Goal: Transaction & Acquisition: Purchase product/service

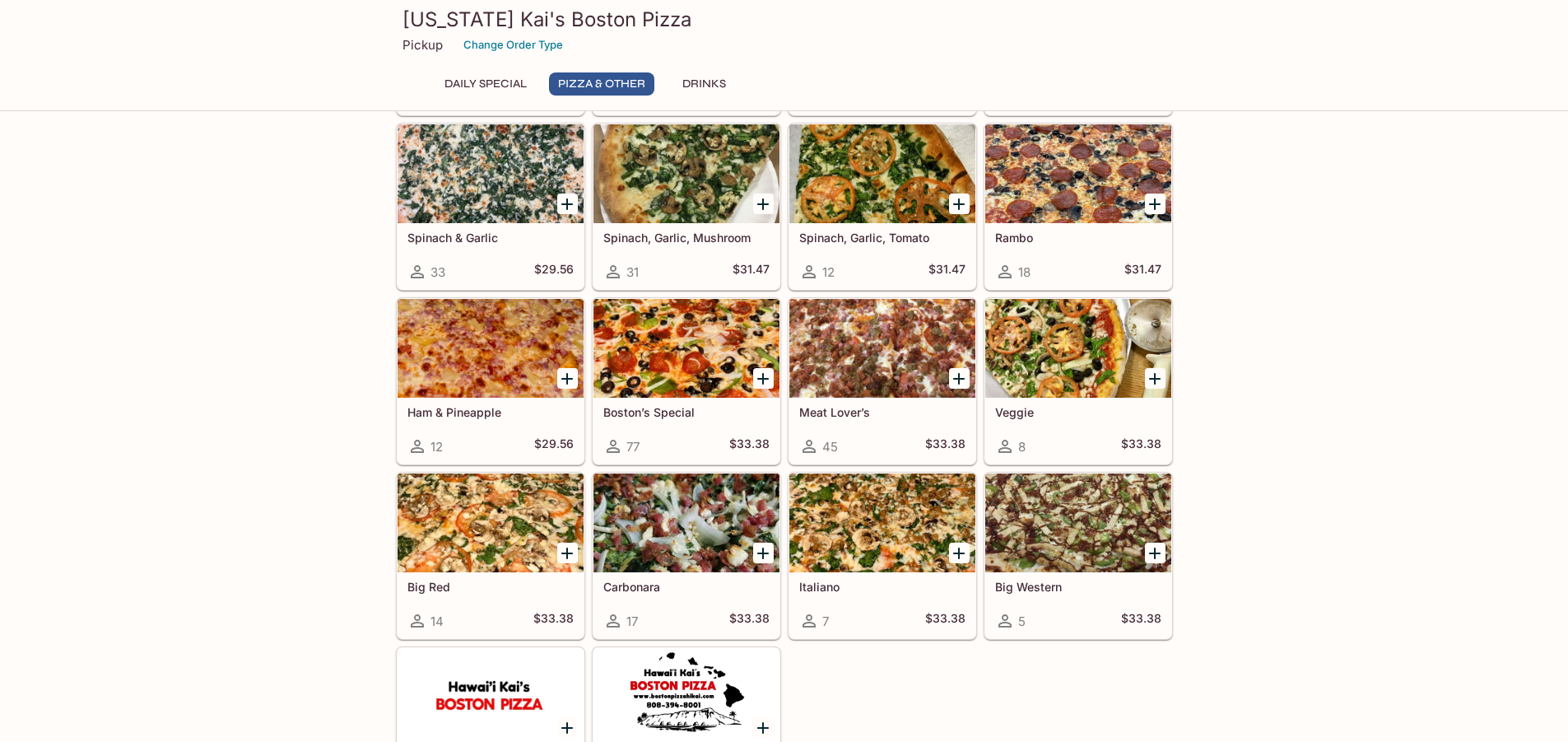
scroll to position [439, 0]
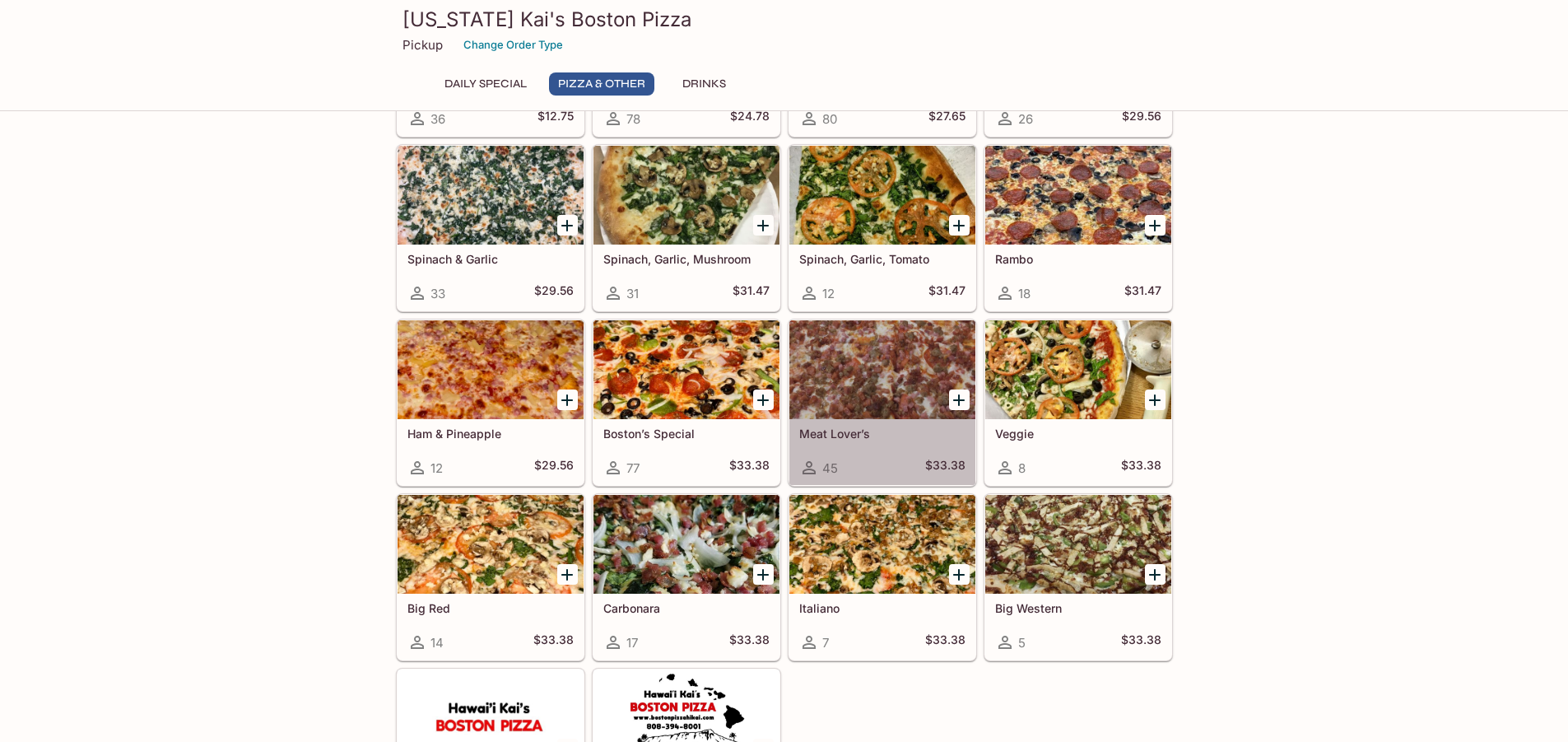
click at [895, 398] on div at bounding box center [882, 369] width 186 height 99
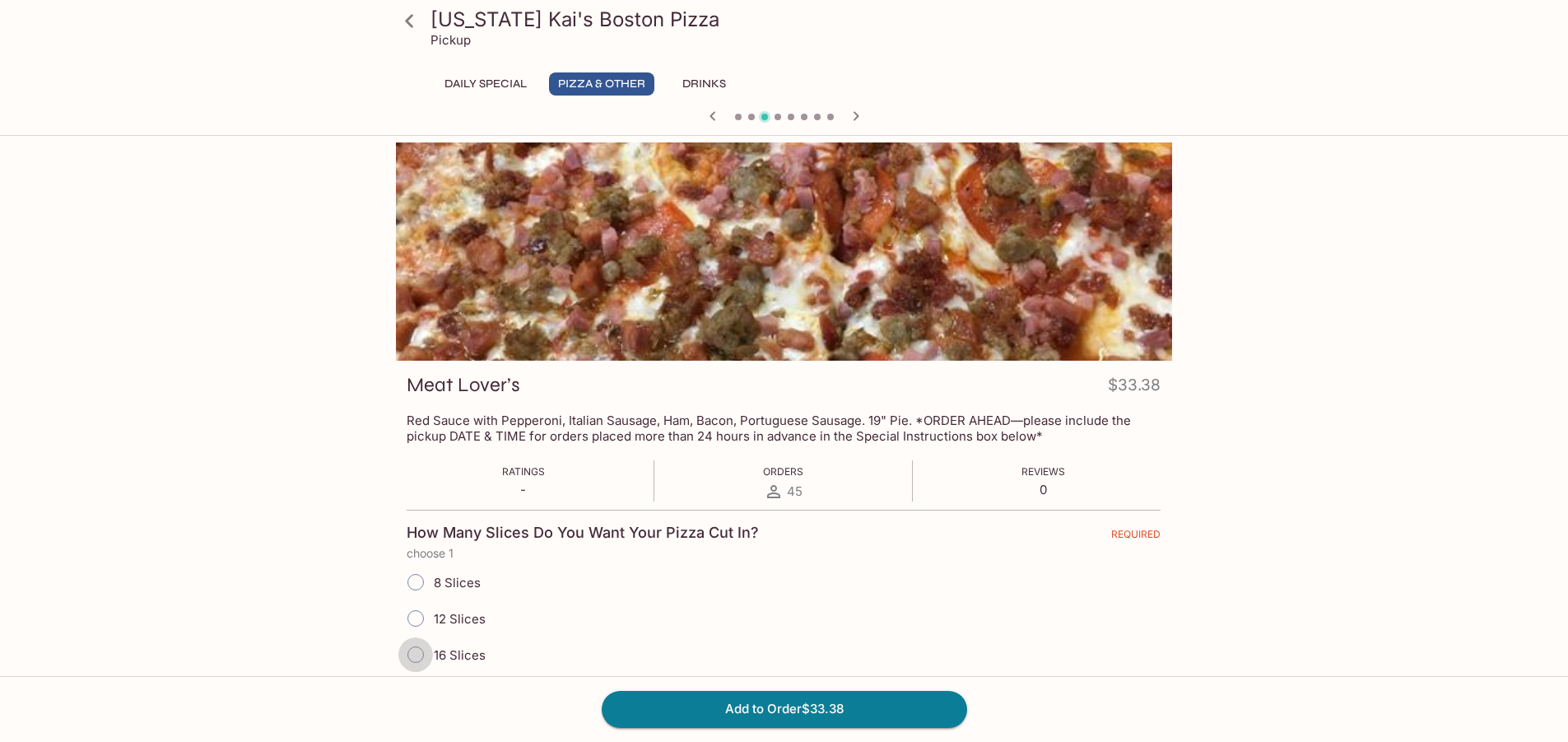
click at [417, 653] on input "16 Slices" at bounding box center [416, 655] width 35 height 35
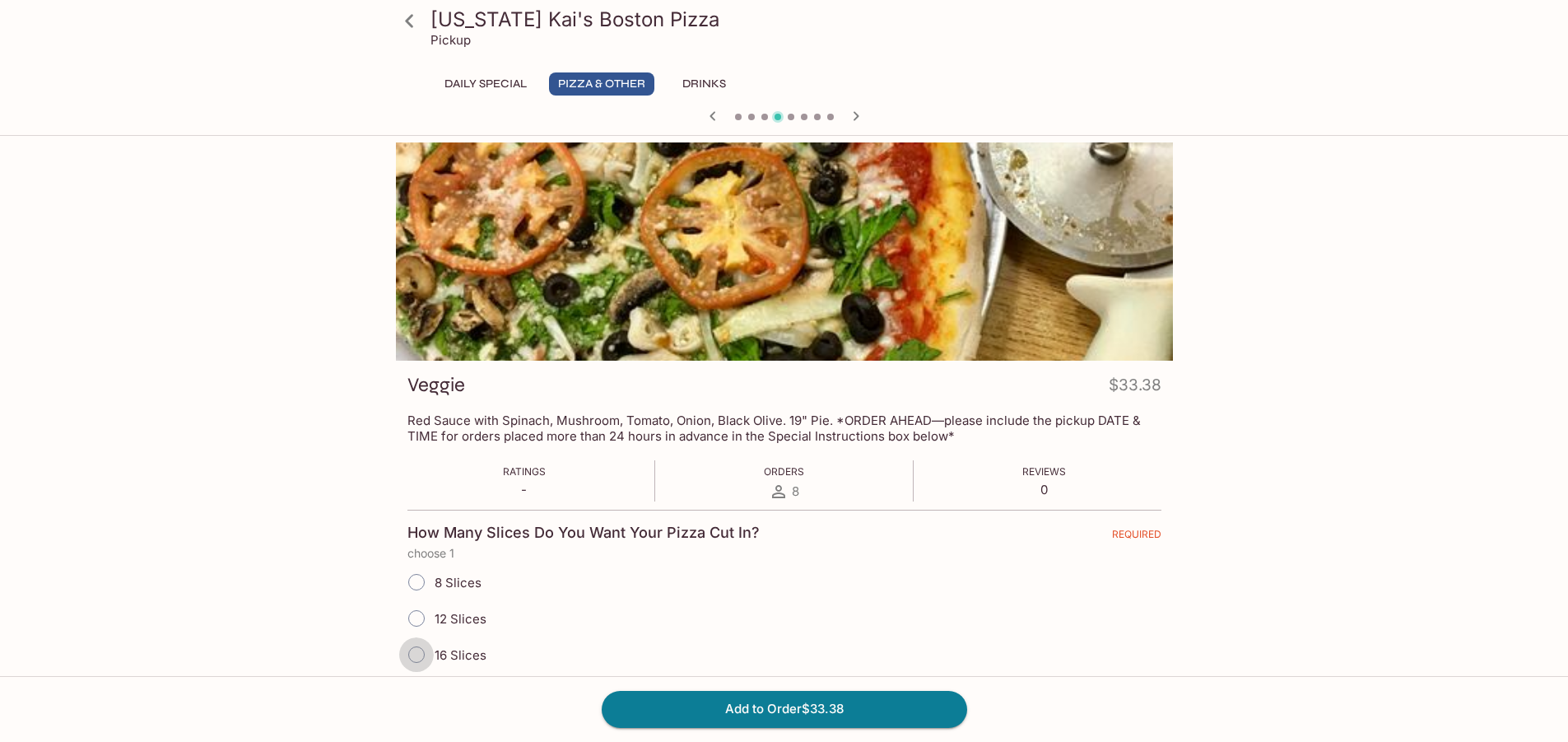
click at [416, 657] on input "16 Slices" at bounding box center [417, 655] width 35 height 35
radio input "true"
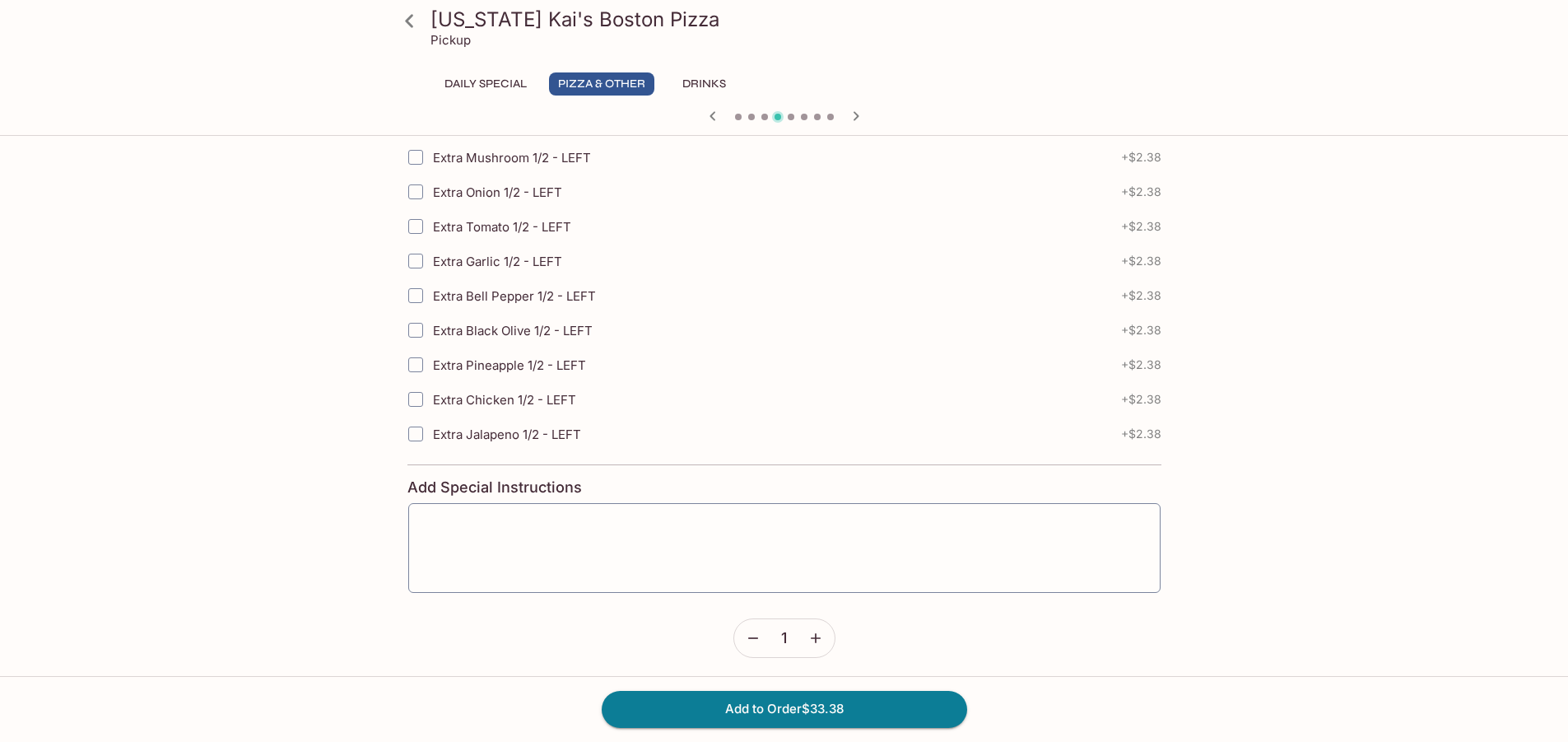
scroll to position [2311, 0]
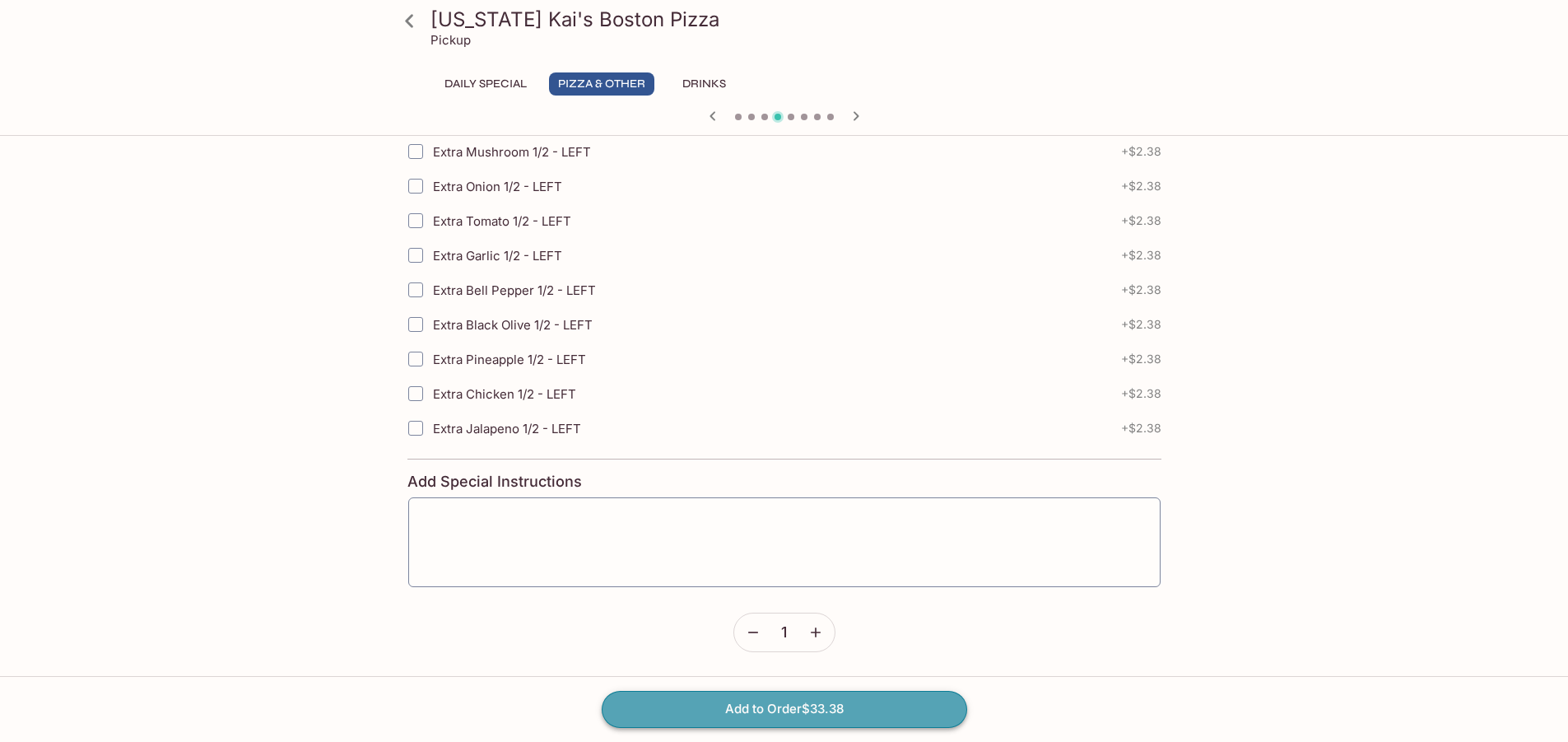
click at [732, 705] on button "Add to Order $33.38" at bounding box center [784, 709] width 365 height 37
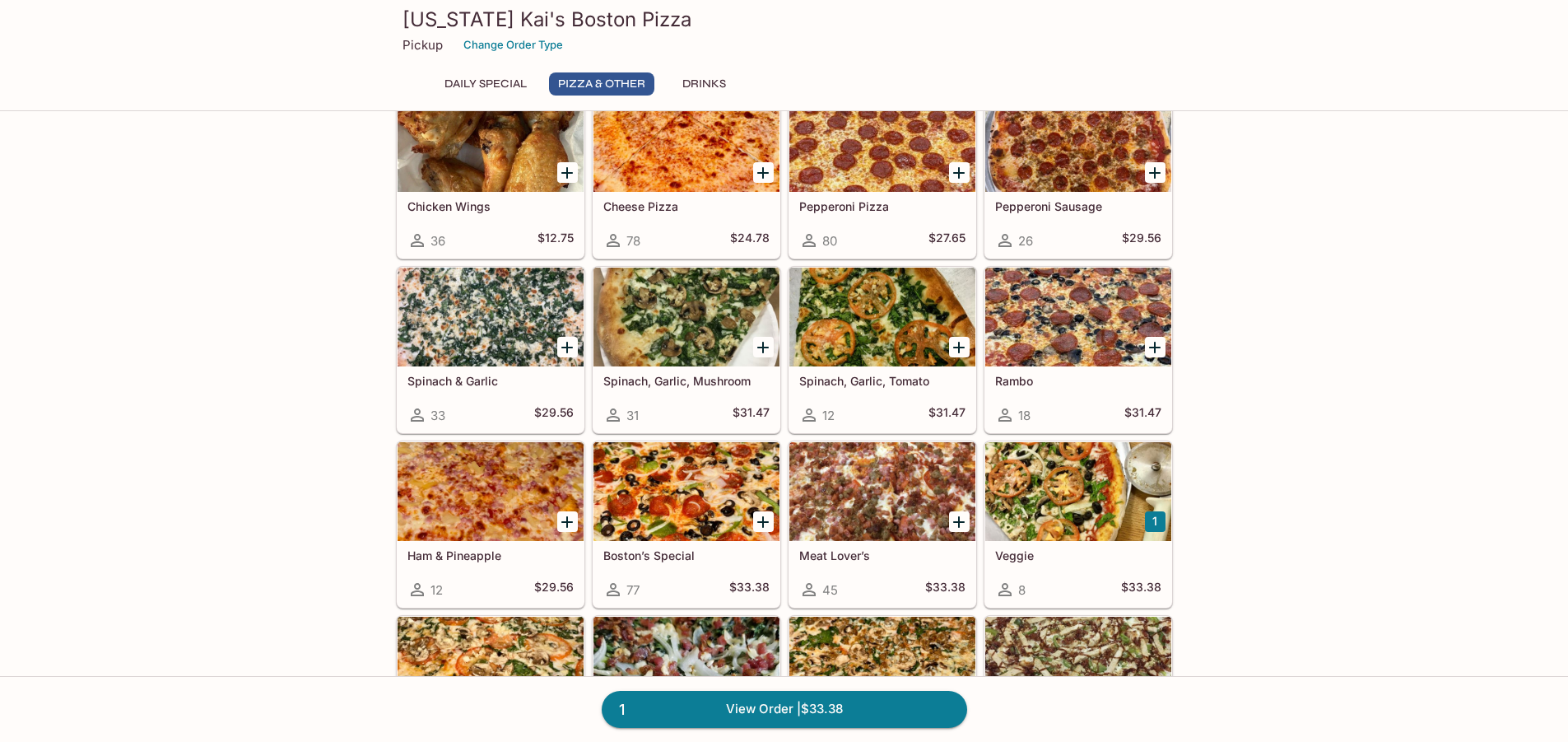
scroll to position [330, 0]
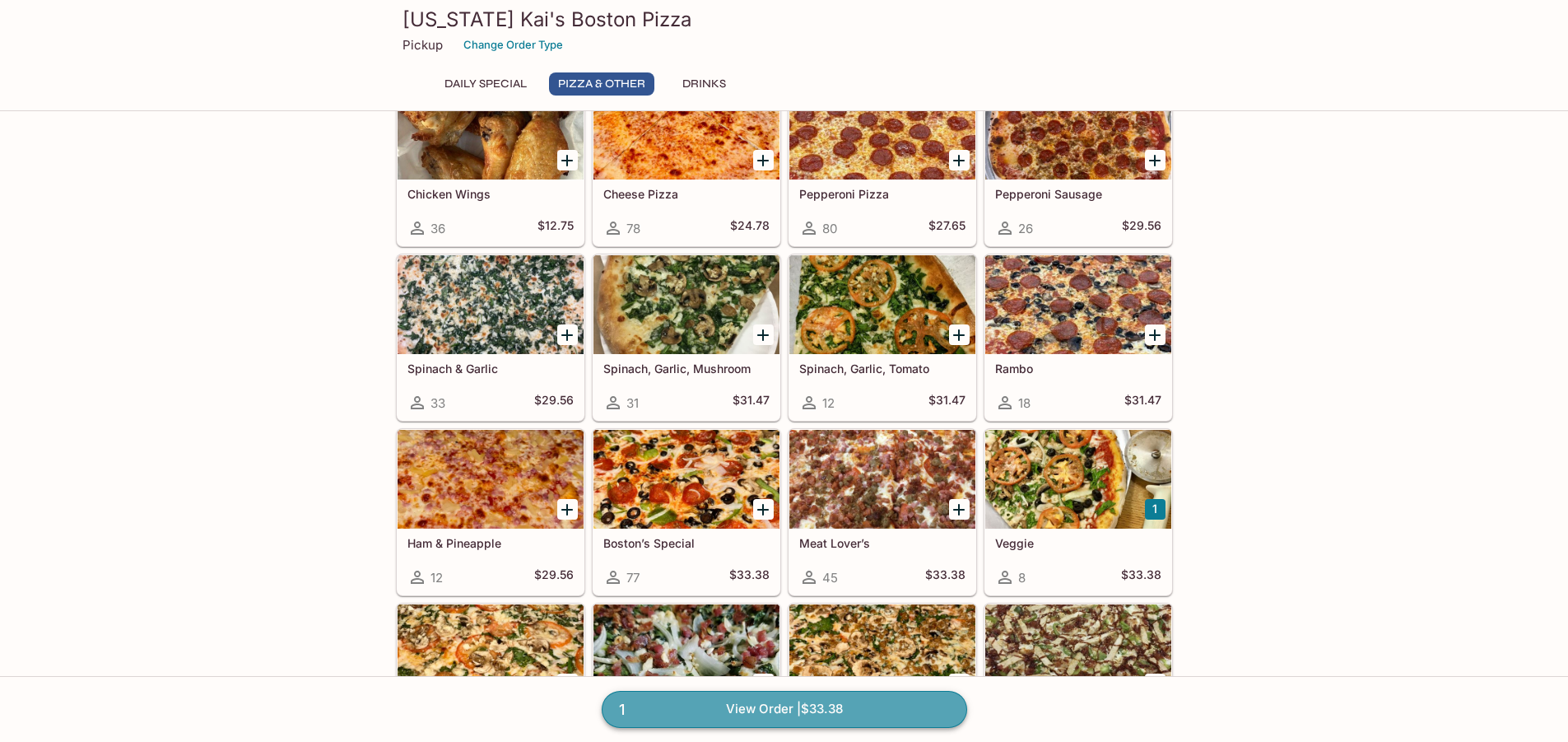
click at [744, 700] on link "1 View Order | $33.38" at bounding box center [784, 709] width 365 height 37
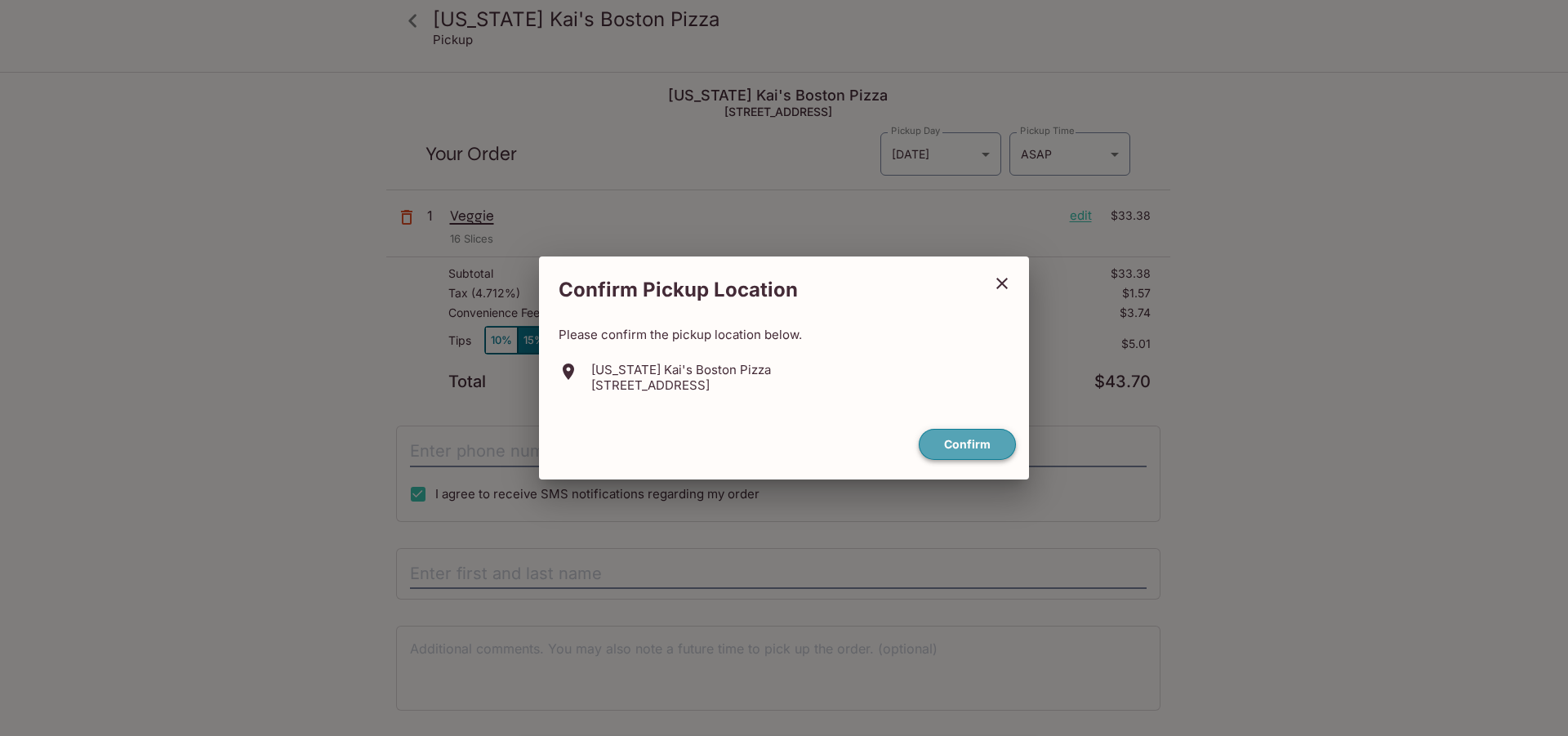
click at [954, 439] on button "Confirm" at bounding box center [968, 445] width 97 height 32
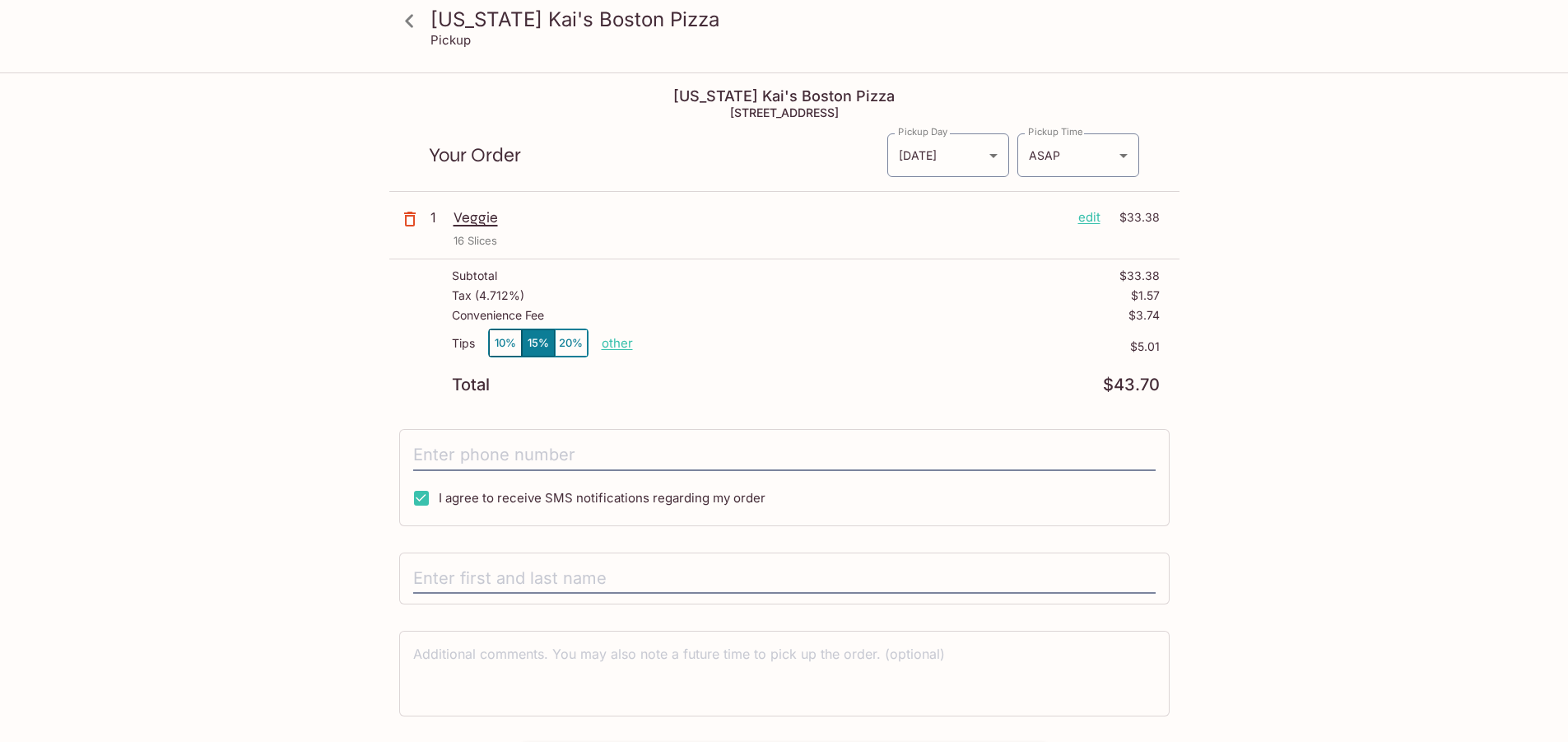
click at [1095, 214] on p "edit" at bounding box center [1089, 217] width 23 height 18
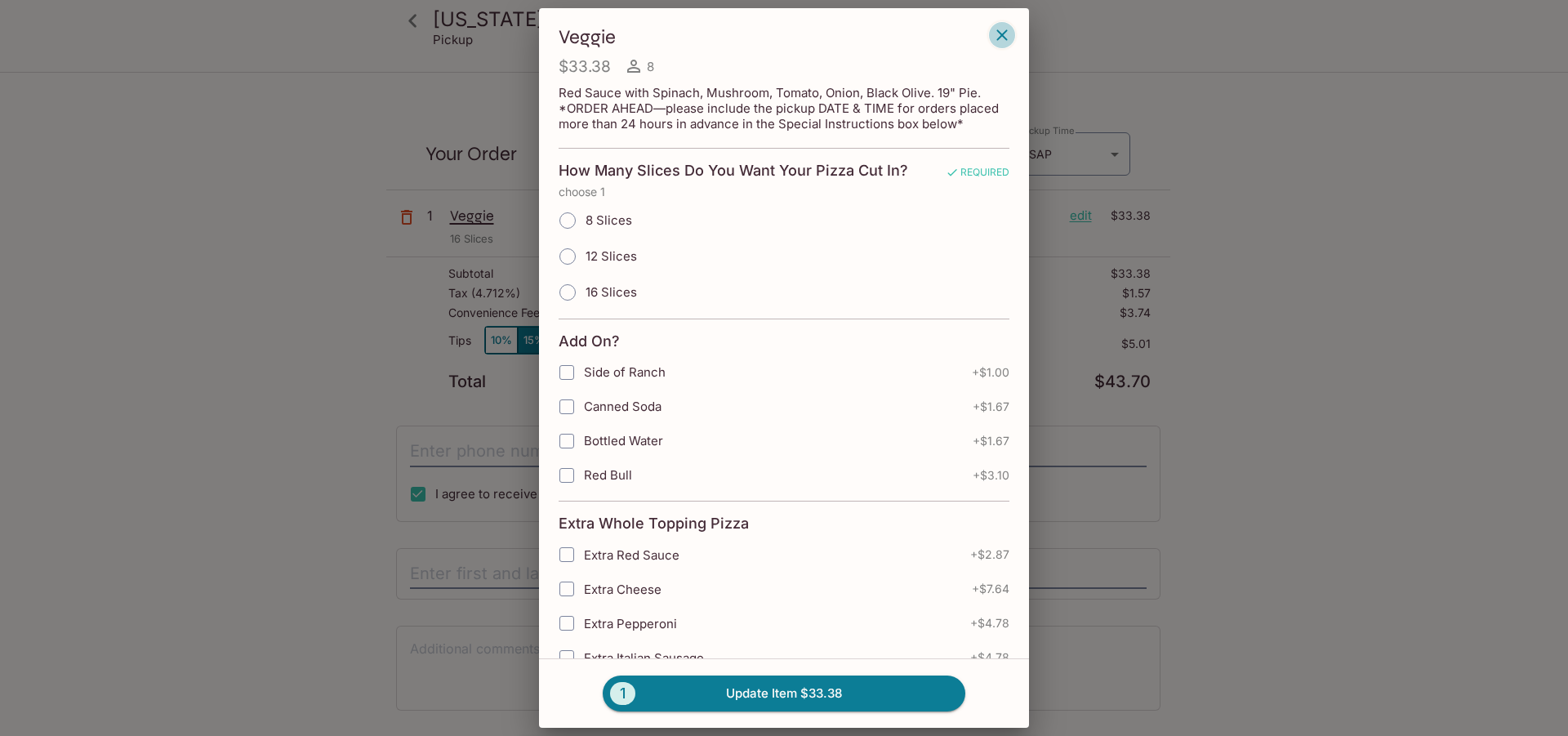
click at [998, 37] on icon "button" at bounding box center [1002, 35] width 20 height 20
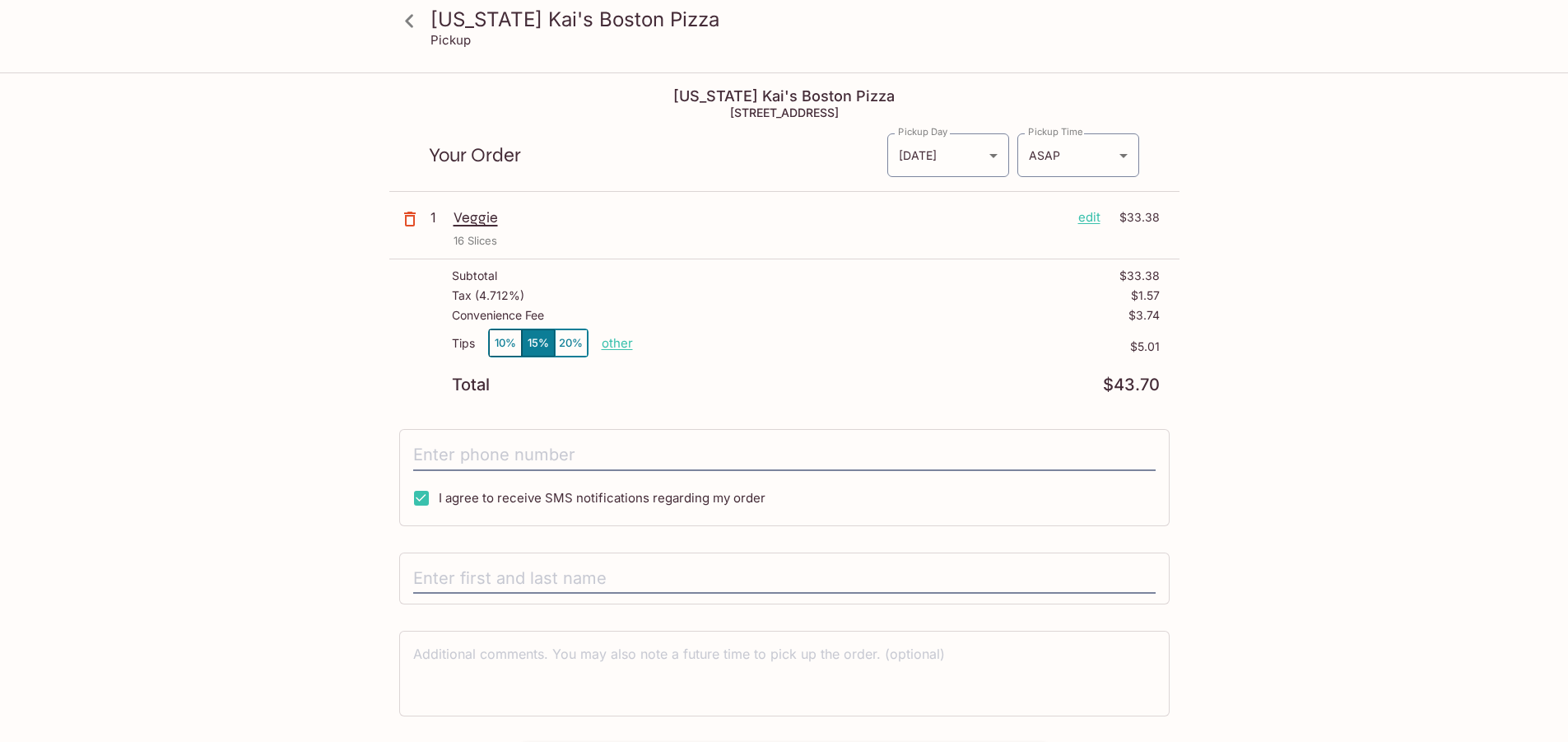
click at [1086, 214] on p "edit" at bounding box center [1089, 217] width 23 height 18
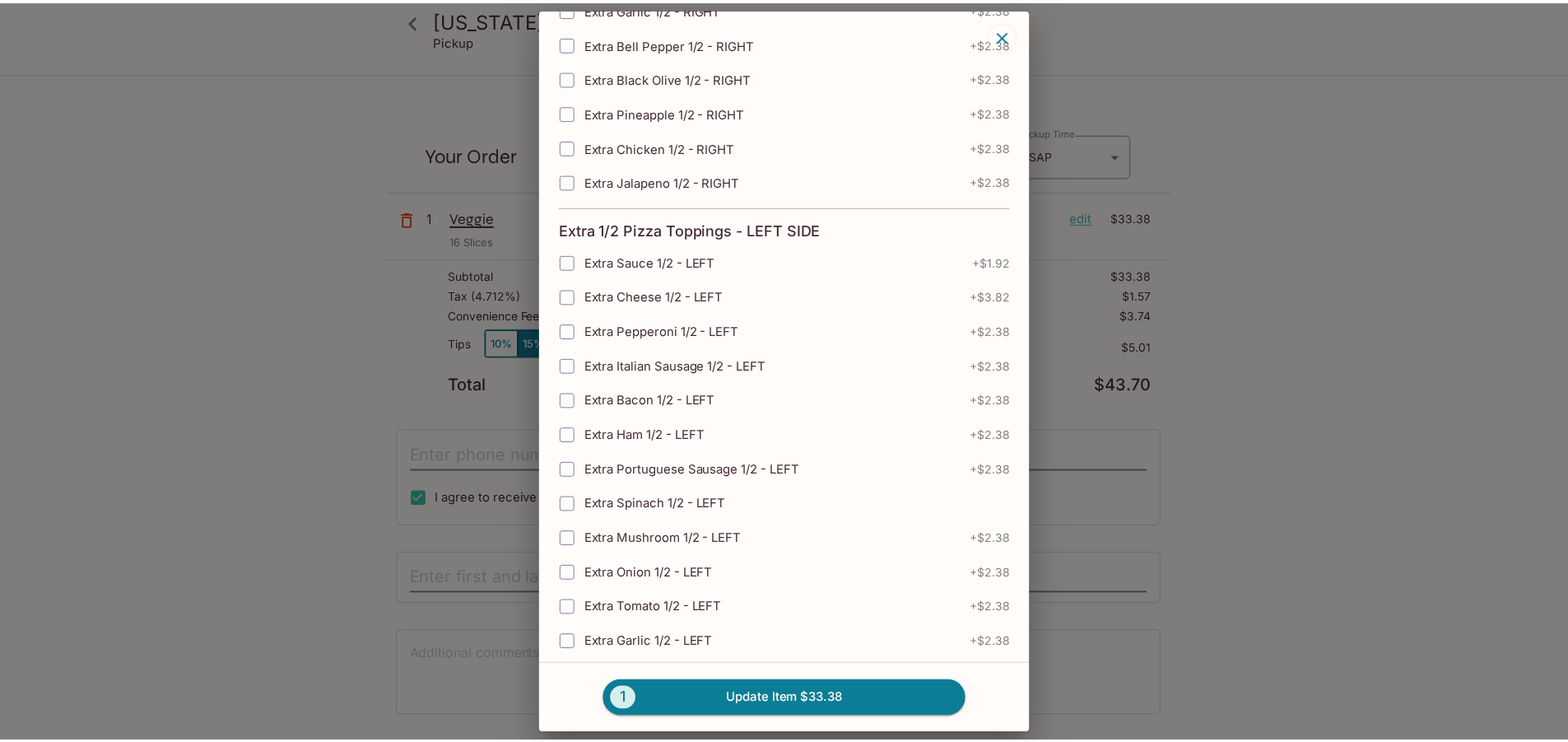
scroll to position [2030, 0]
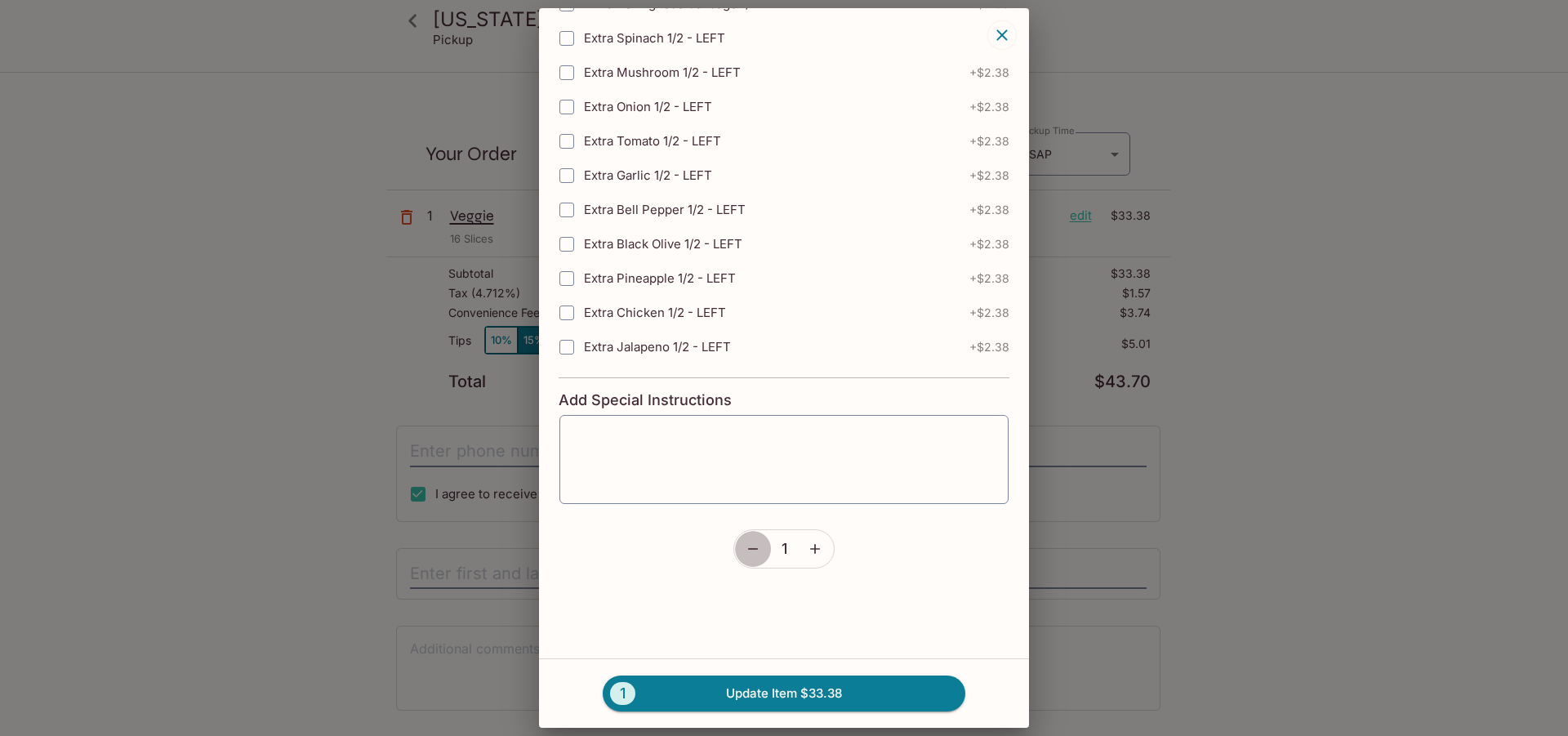
click at [750, 552] on icon "button" at bounding box center [752, 548] width 16 height 16
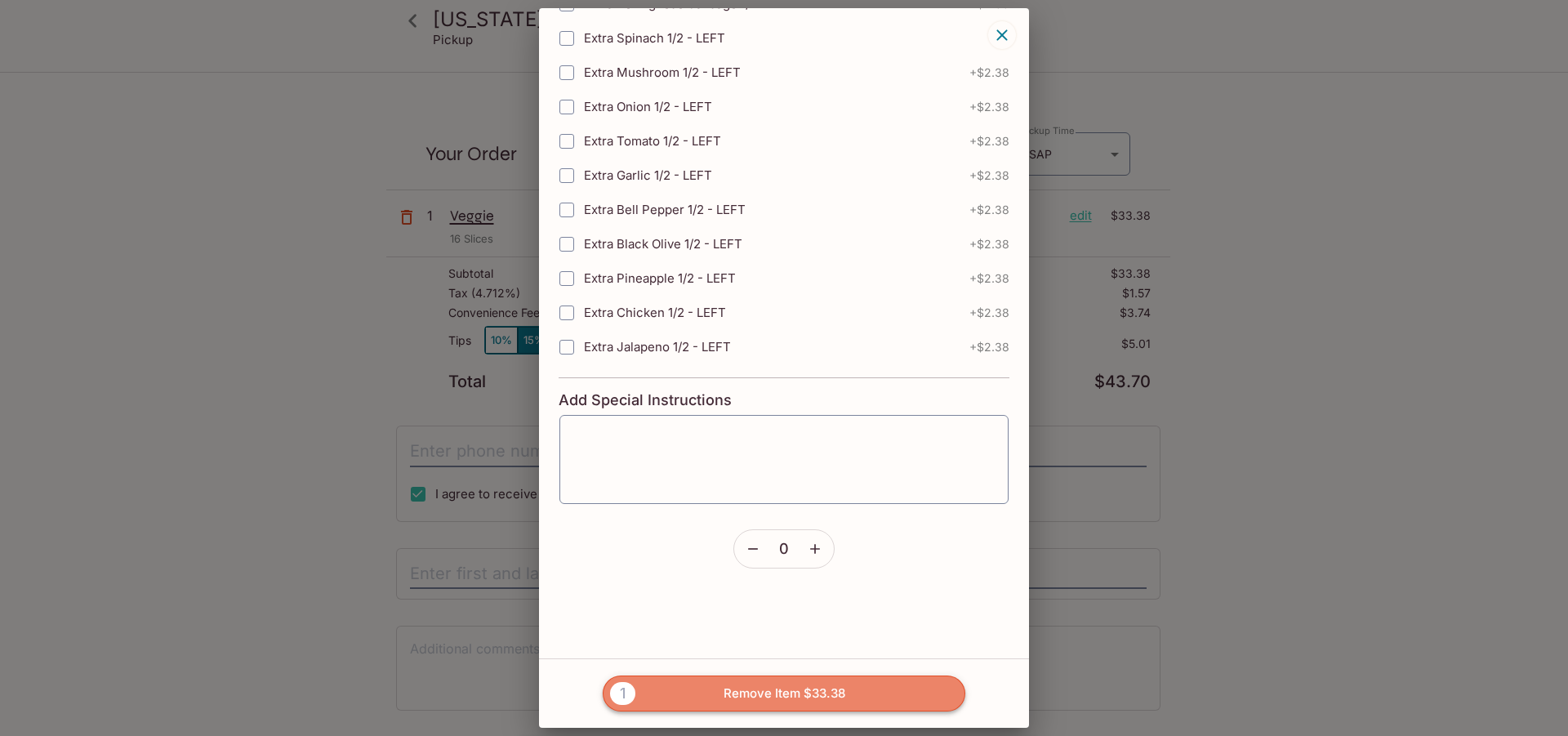
click at [758, 682] on button "1 Remove Item $33.38" at bounding box center [784, 694] width 362 height 36
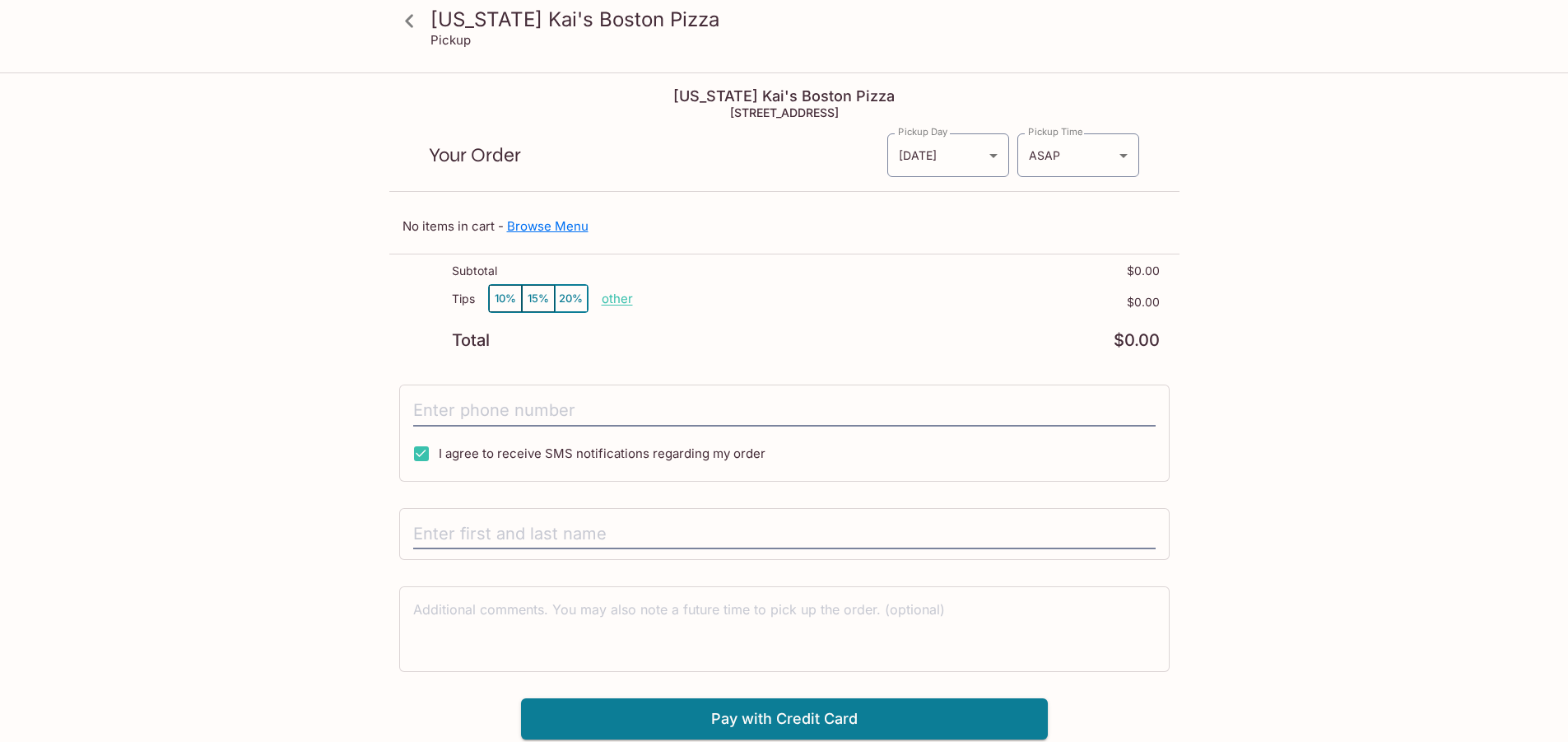
click at [559, 227] on link "Browse Menu" at bounding box center [548, 226] width 82 height 16
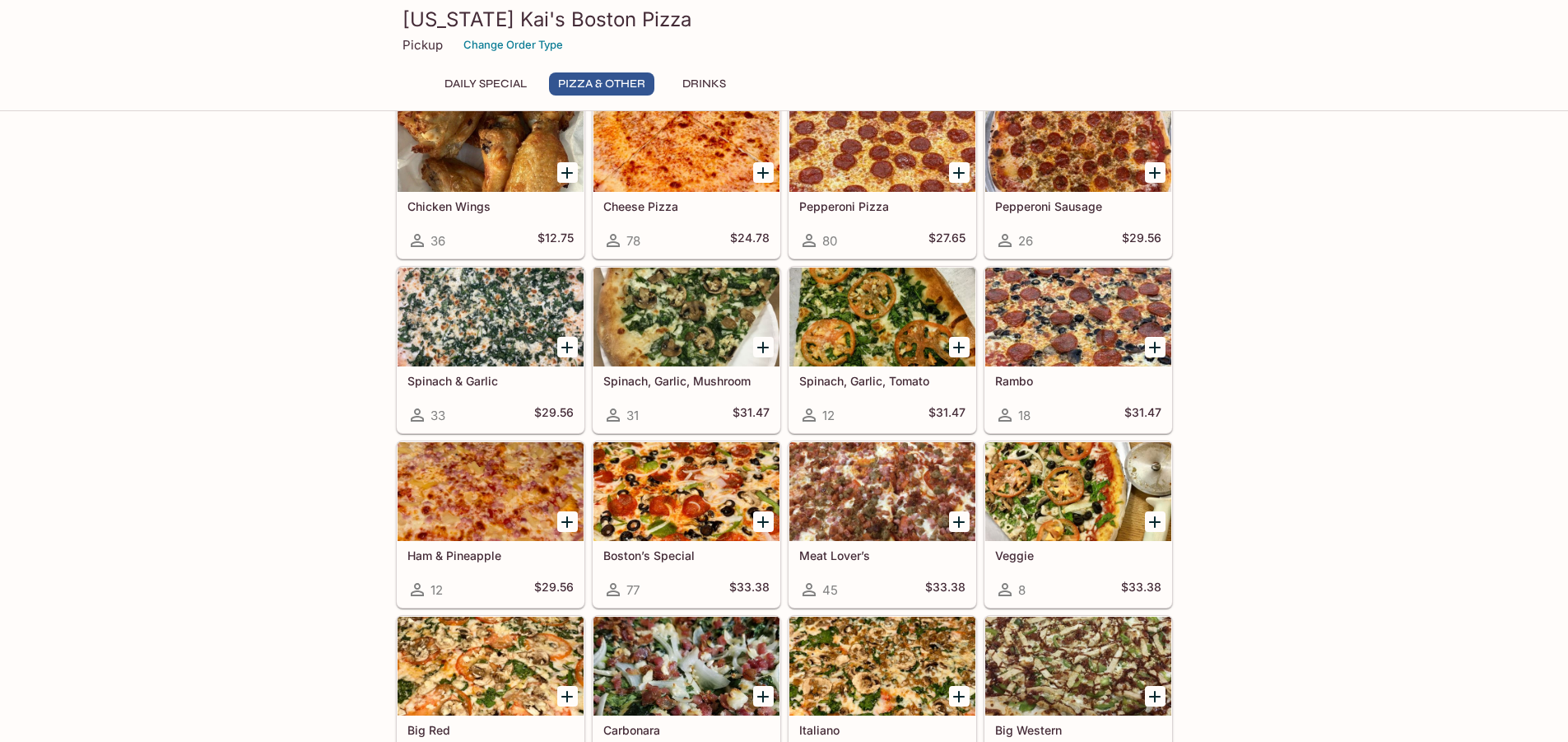
scroll to position [330, 0]
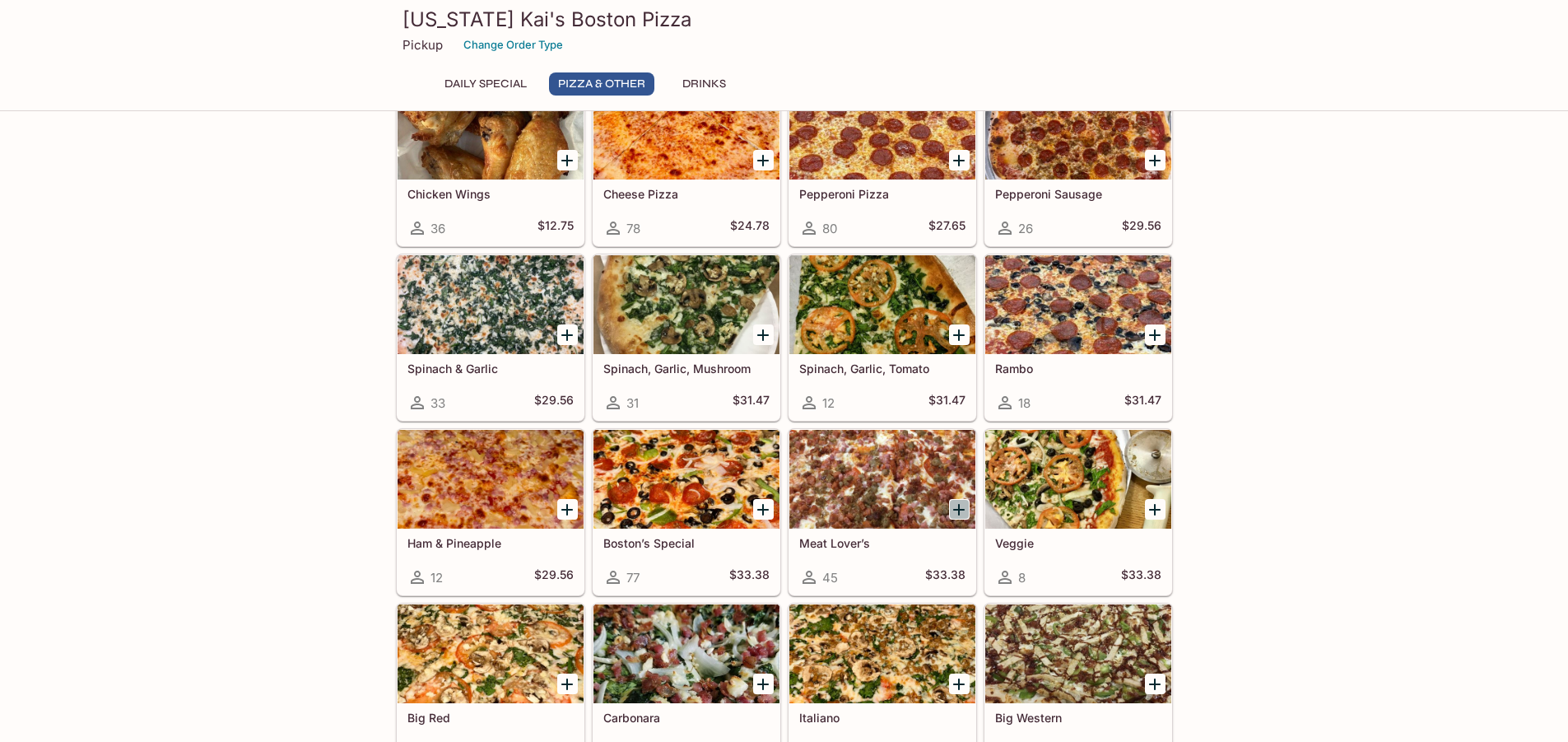
click at [959, 508] on icon "Add Meat Lover’s" at bounding box center [959, 509] width 11 height 11
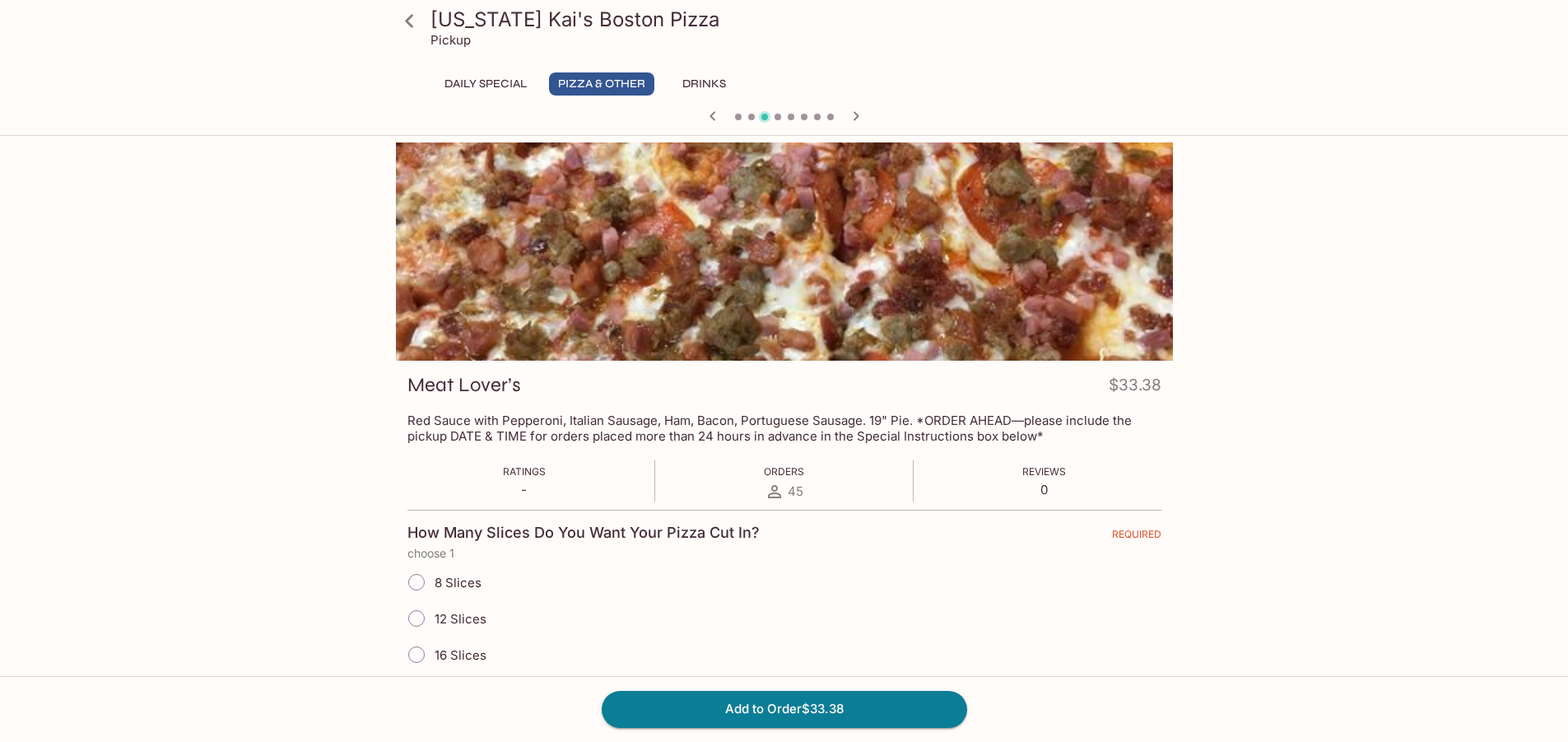
click at [451, 648] on span "16 Slices" at bounding box center [461, 655] width 52 height 16
click at [434, 648] on input "16 Slices" at bounding box center [417, 655] width 35 height 35
radio input "true"
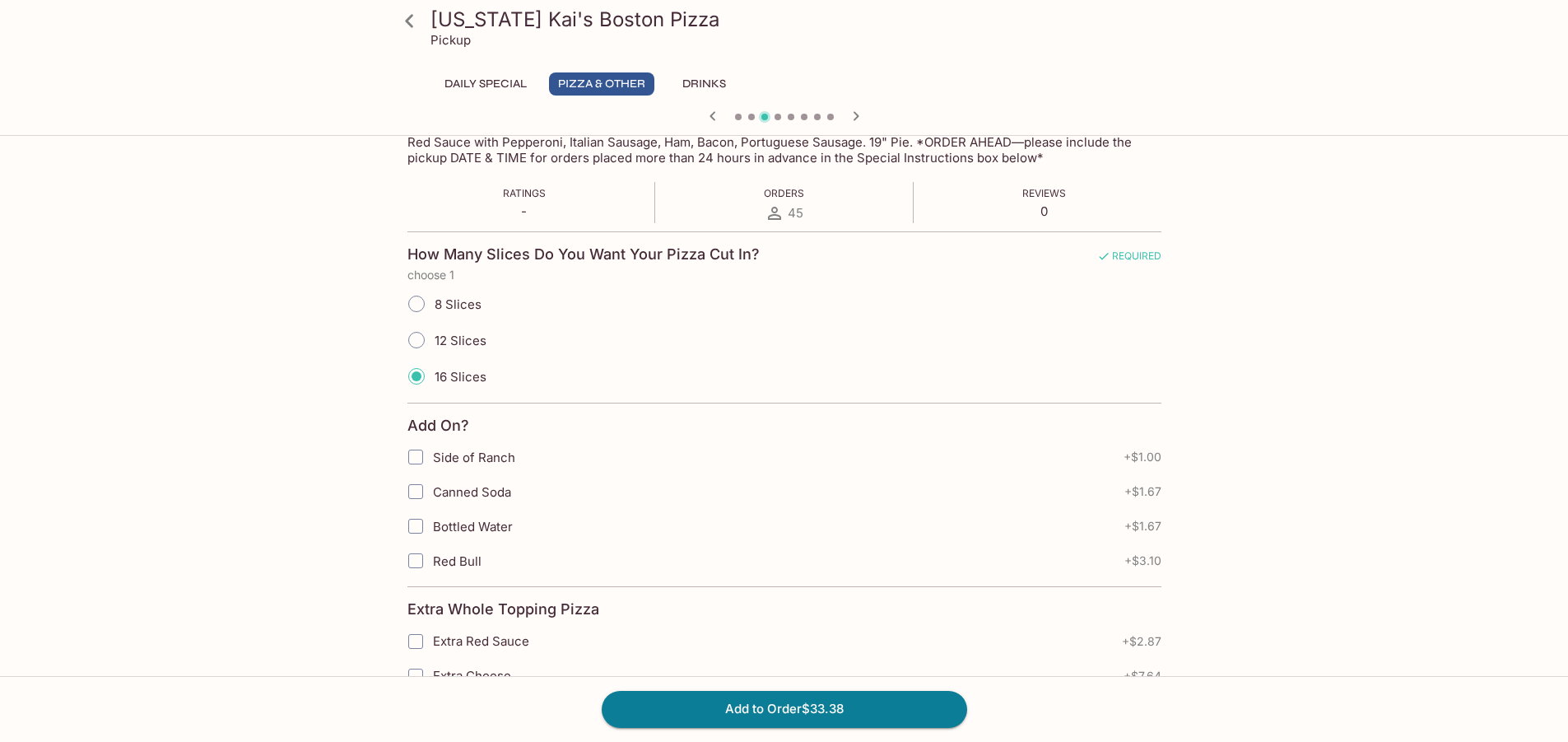
scroll to position [330, 0]
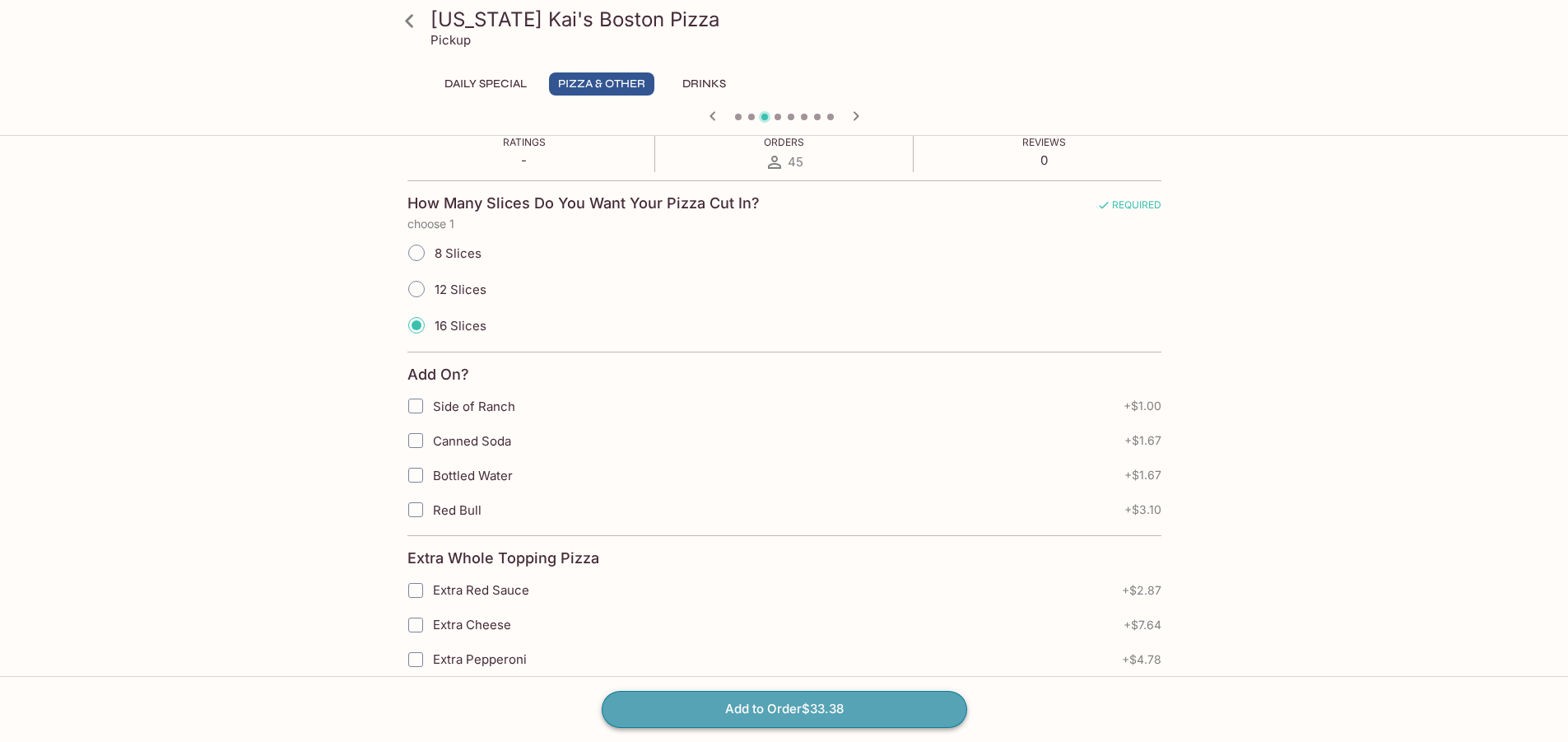
click at [813, 701] on button "Add to Order $33.38" at bounding box center [784, 709] width 365 height 37
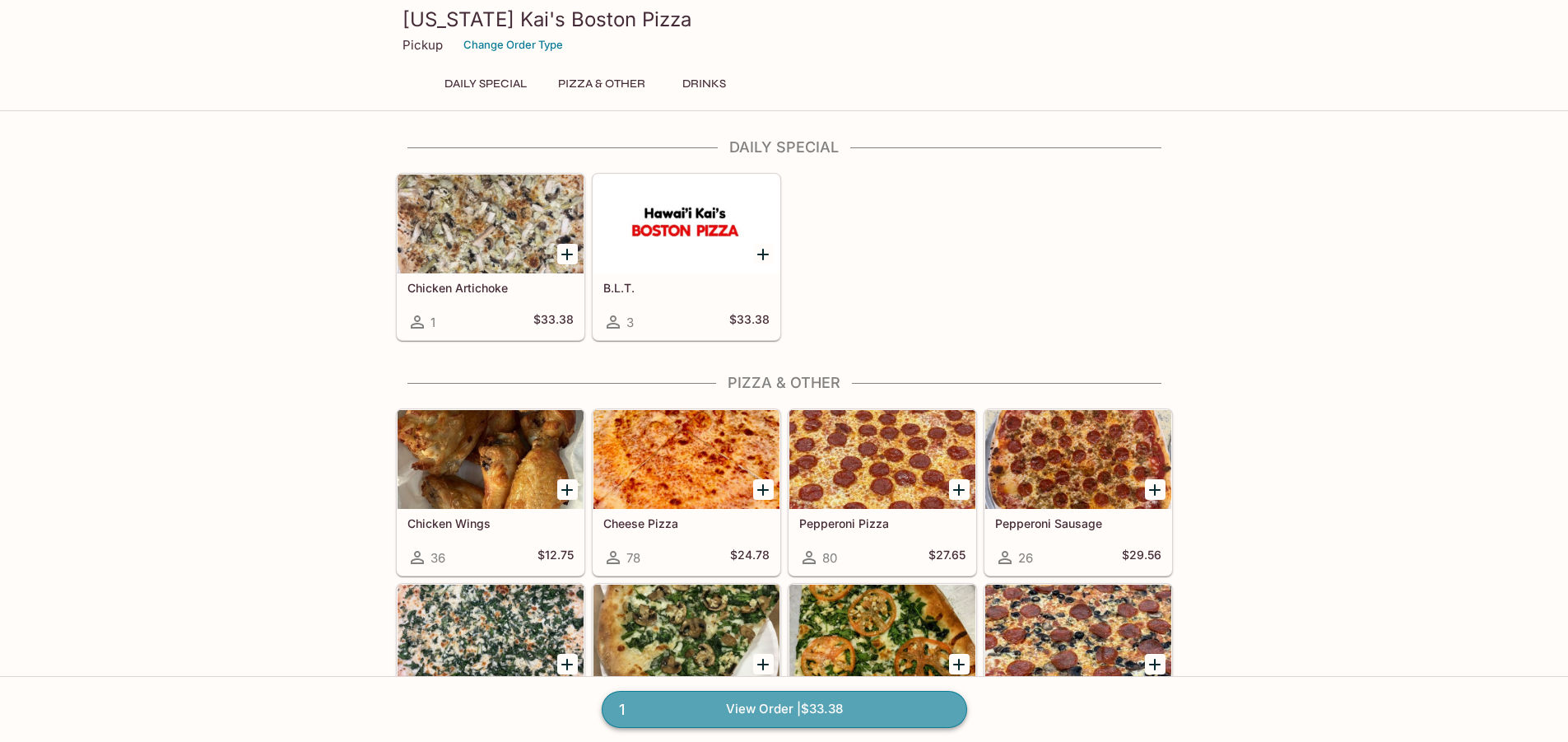
click at [773, 703] on link "1 View Order | $33.38" at bounding box center [784, 709] width 365 height 37
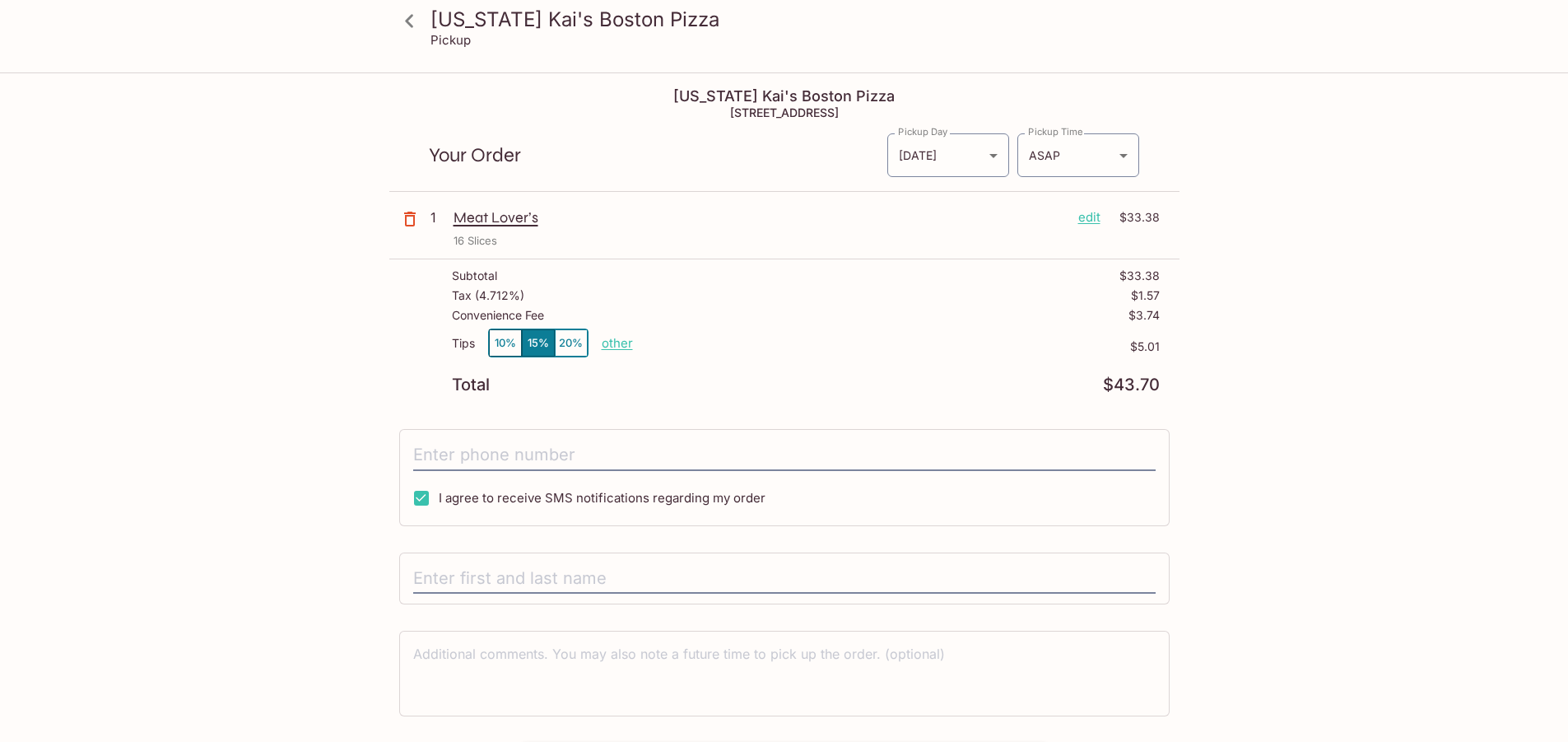
click at [615, 345] on p "other" at bounding box center [617, 343] width 31 height 16
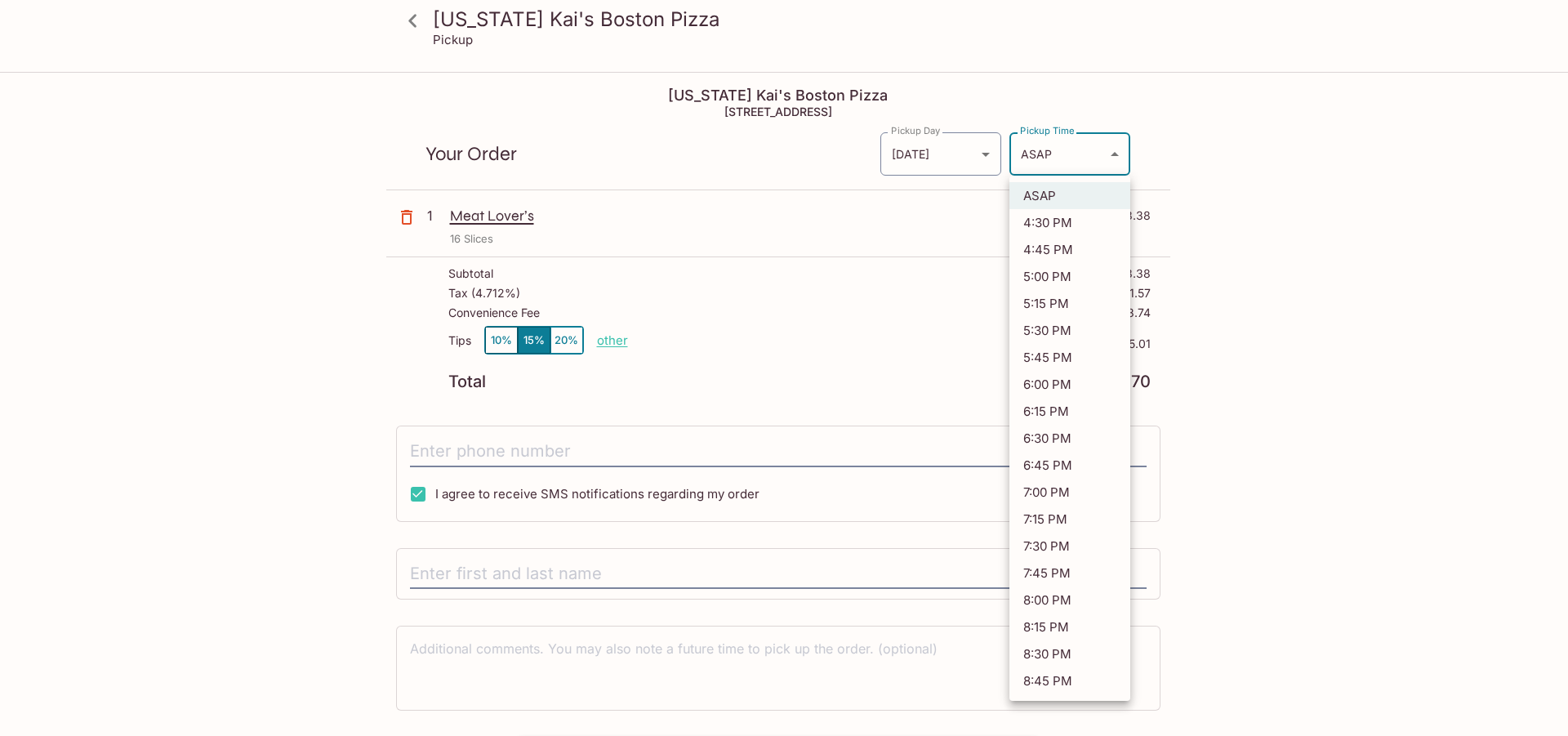
click at [1115, 157] on body "[US_STATE] [PERSON_NAME]'s Boston Pizza Pickup [US_STATE] [PERSON_NAME]'s Bosto…" at bounding box center [784, 441] width 1568 height 736
click at [1026, 326] on li "5:30 PM" at bounding box center [1070, 330] width 121 height 27
type input "[DATE]T03:30:36.000000Z"
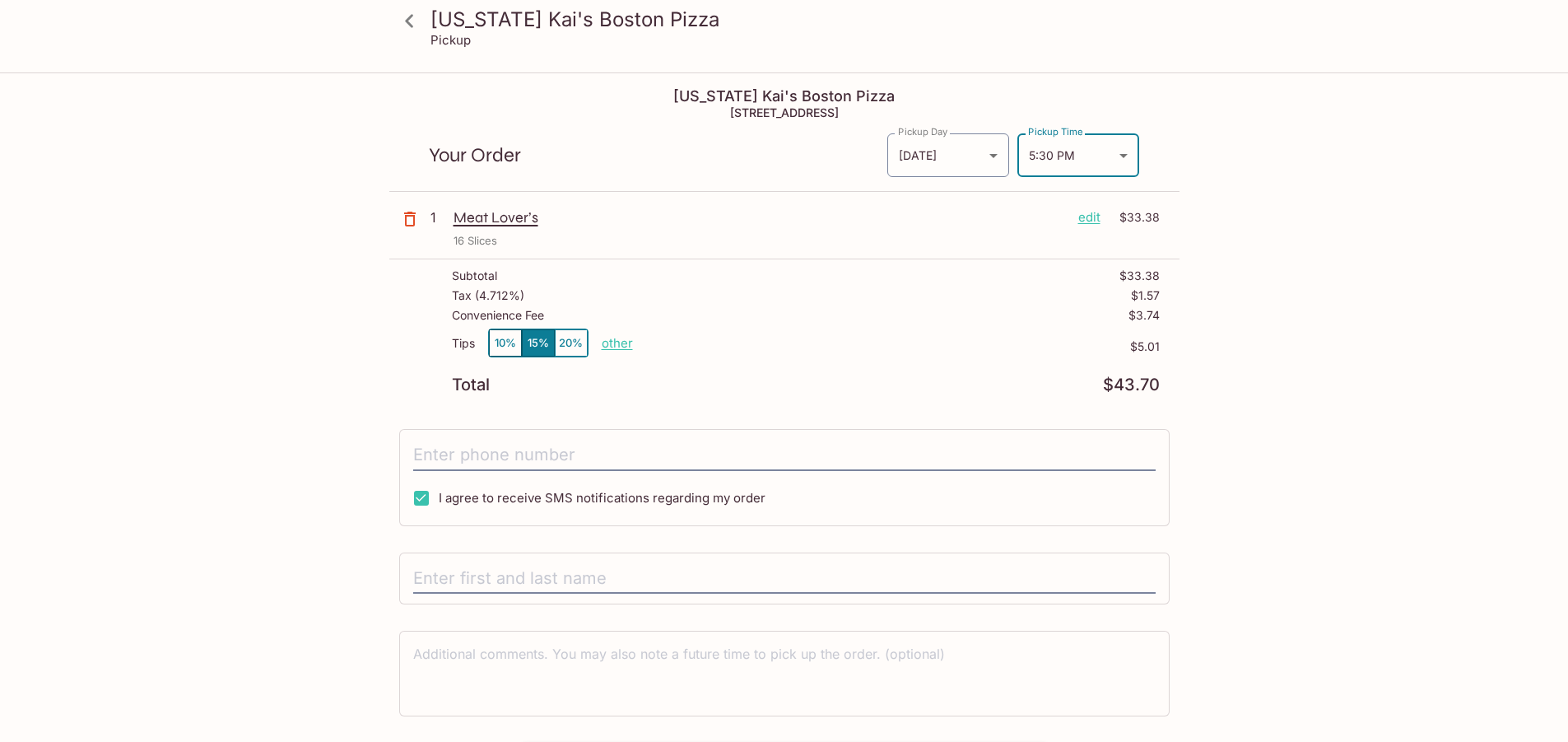
click at [623, 346] on p "other" at bounding box center [617, 343] width 31 height 16
click at [700, 346] on input "5.01" at bounding box center [713, 343] width 52 height 18
drag, startPoint x: 704, startPoint y: 341, endPoint x: 781, endPoint y: 346, distance: 77.2
click at [781, 346] on div "Tips 10% 15% 20% Done 5.01 $5.01" at bounding box center [806, 353] width 708 height 49
type input "0.00"
